Goal: Information Seeking & Learning: Check status

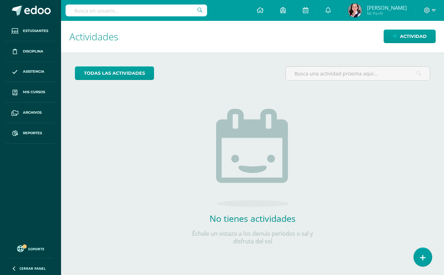
click at [80, 9] on input "text" at bounding box center [137, 11] width 142 height 12
type input "matias marcelo lopez"
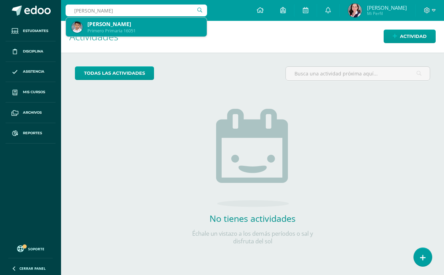
click at [106, 23] on div "Matías Marcelo López Mazariegos" at bounding box center [144, 23] width 114 height 7
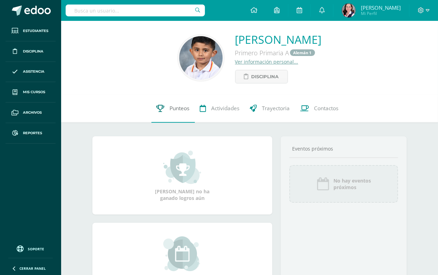
click at [178, 108] on span "Punteos" at bounding box center [180, 108] width 20 height 7
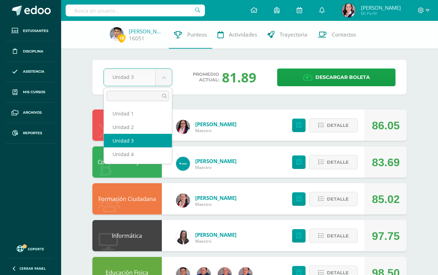
click at [162, 75] on body "Estudiantes Disciplina Asistencia Mis cursos Archivos Reportes Soporte Ayuda Re…" at bounding box center [219, 279] width 438 height 559
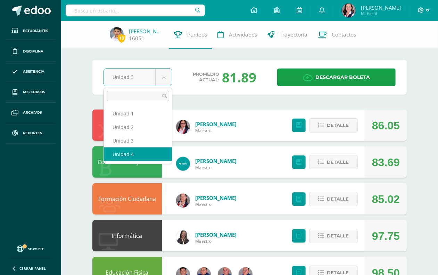
select select "Unidad 4"
